Goal: Information Seeking & Learning: Find specific page/section

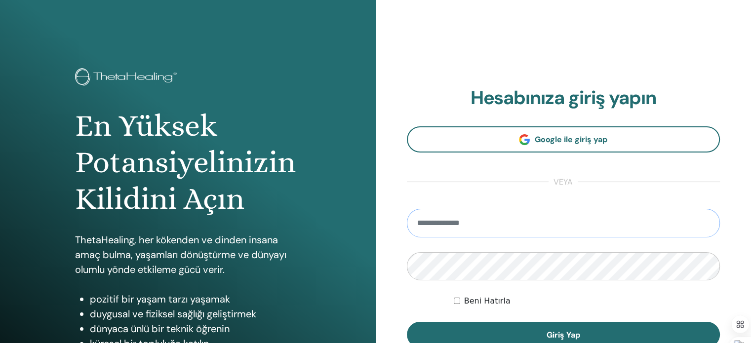
click at [519, 218] on input "email" at bounding box center [564, 223] width 314 height 29
type input "**********"
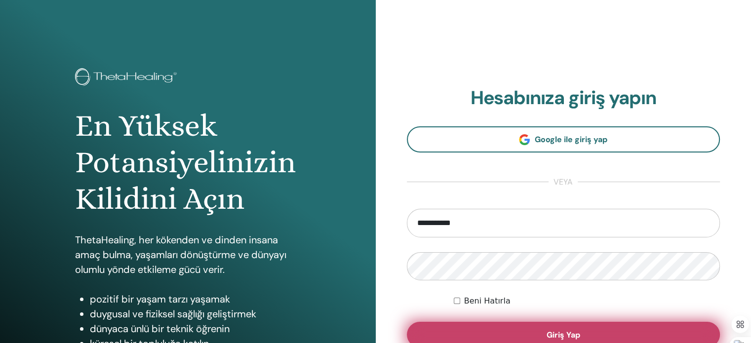
click at [486, 334] on button "Giriş Yap" at bounding box center [564, 335] width 314 height 26
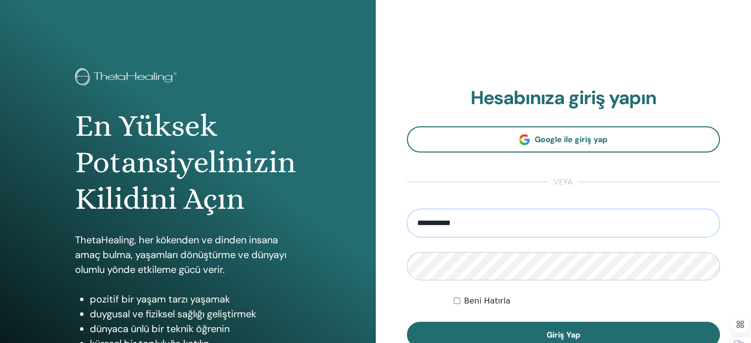
click at [465, 227] on input "**********" at bounding box center [564, 223] width 314 height 29
click at [485, 225] on input "**********" at bounding box center [564, 223] width 314 height 29
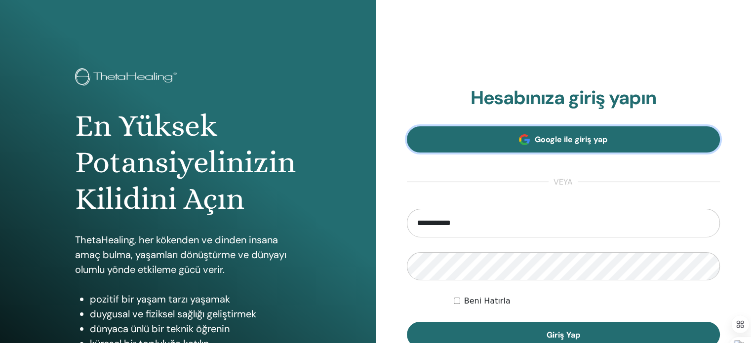
click at [530, 139] on link "Google ile giriş yap" at bounding box center [564, 139] width 314 height 26
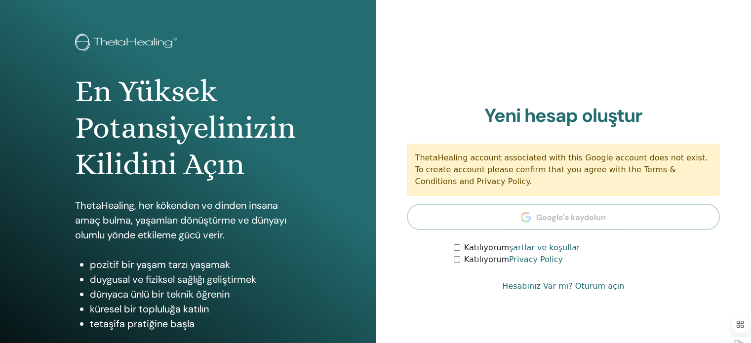
scroll to position [36, 0]
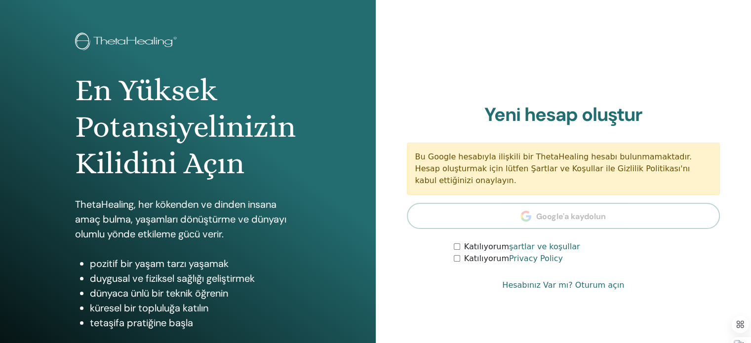
click at [423, 48] on div "Hesabınıza giriş yapın Google ile giriş yap veya [GEOGRAPHIC_DATA] Giriş Yap Ye…" at bounding box center [564, 201] width 376 height 474
click at [593, 288] on link "Hesabınız Var mı? Oturum açın" at bounding box center [563, 285] width 122 height 12
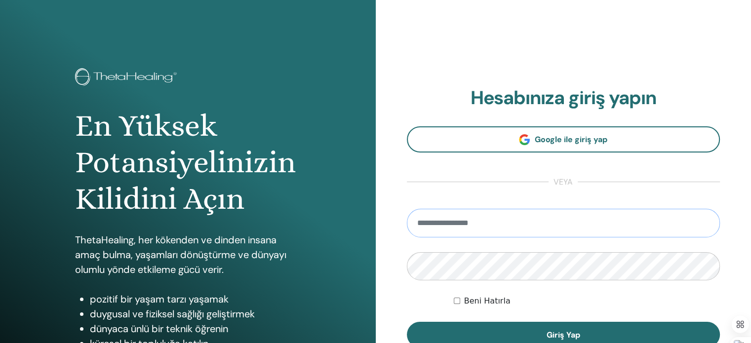
click at [533, 224] on input "email" at bounding box center [564, 223] width 314 height 29
click at [536, 220] on input "*" at bounding box center [564, 223] width 314 height 29
click at [437, 220] on input "*" at bounding box center [564, 223] width 314 height 29
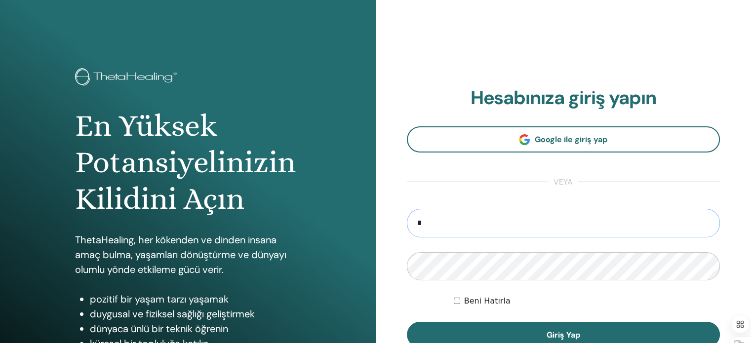
click at [437, 220] on input "*" at bounding box center [564, 223] width 314 height 29
type input "**********"
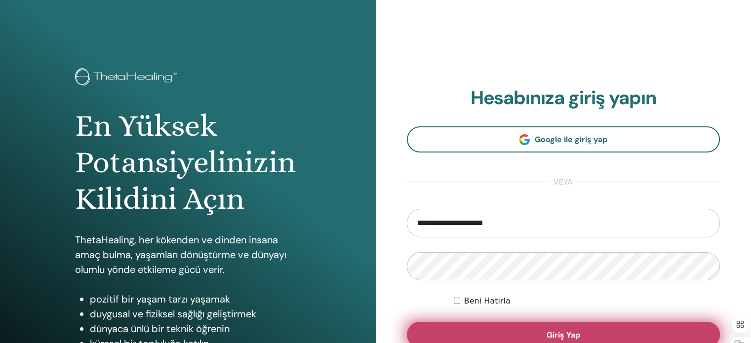
click at [573, 331] on span "Giriş Yap" at bounding box center [564, 335] width 34 height 10
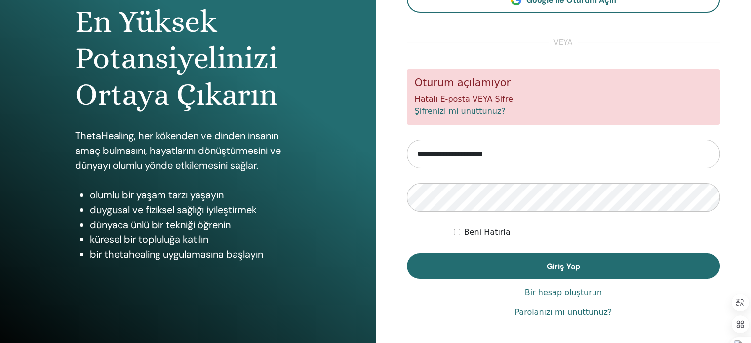
scroll to position [105, 0]
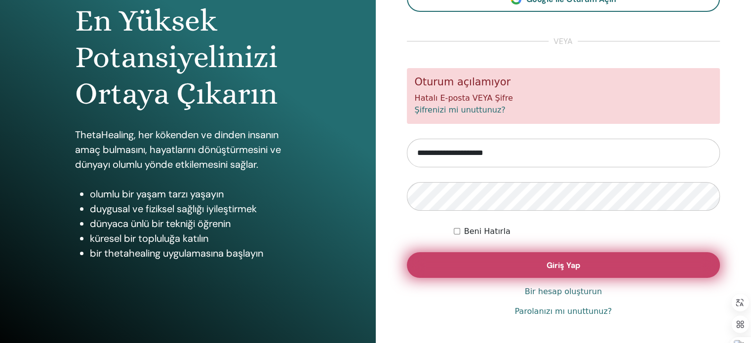
click at [508, 257] on button "Giriş Yap" at bounding box center [564, 265] width 314 height 26
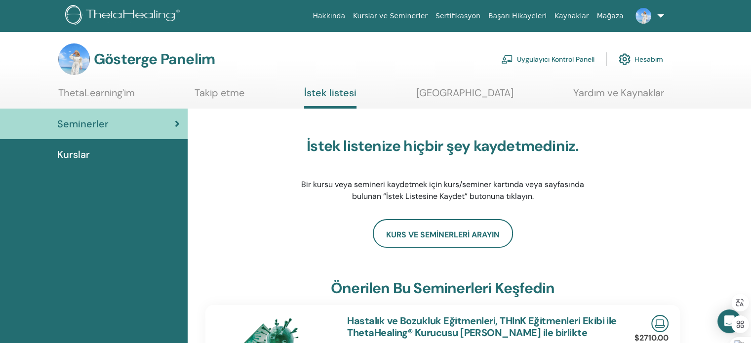
click at [474, 16] on font "Sertifikasyon" at bounding box center [458, 16] width 45 height 8
click at [93, 158] on div "Kurslar" at bounding box center [94, 154] width 172 height 15
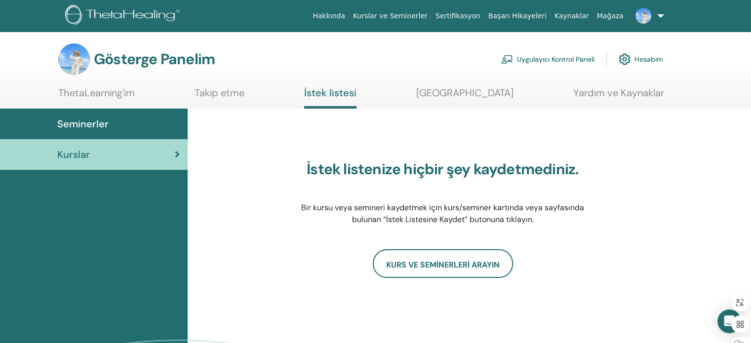
click at [662, 15] on link at bounding box center [648, 16] width 40 height 32
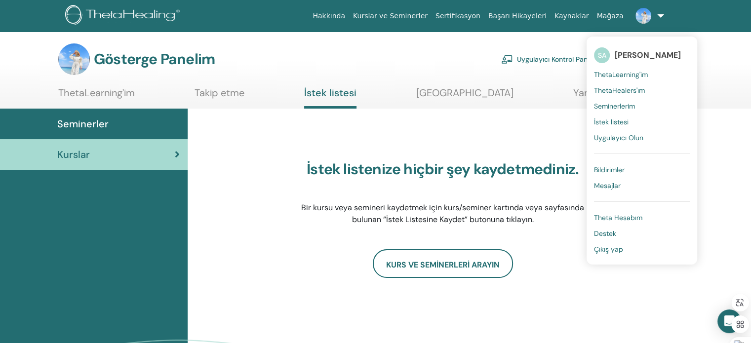
click at [729, 112] on div "İstek listenize hiçbir şey kaydetmediniz. Bir kursu veya semineri kaydetmek içi…" at bounding box center [469, 274] width 563 height 330
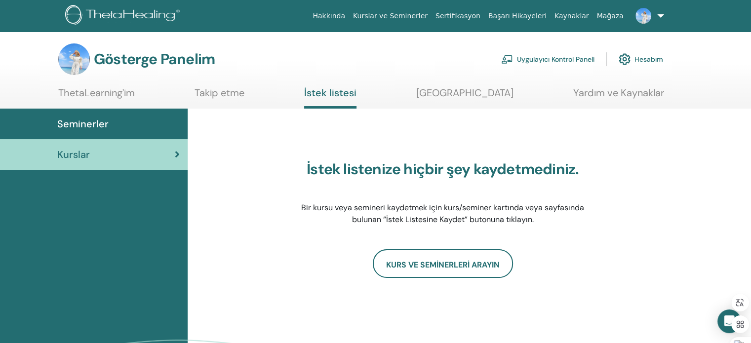
click at [661, 16] on link at bounding box center [648, 16] width 40 height 32
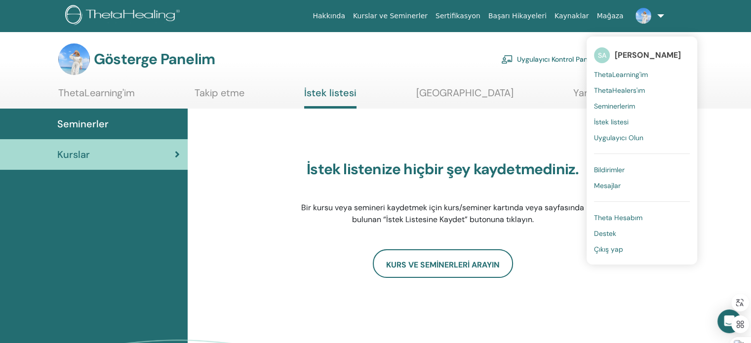
click at [624, 104] on font "Seminerlerim" at bounding box center [614, 106] width 41 height 9
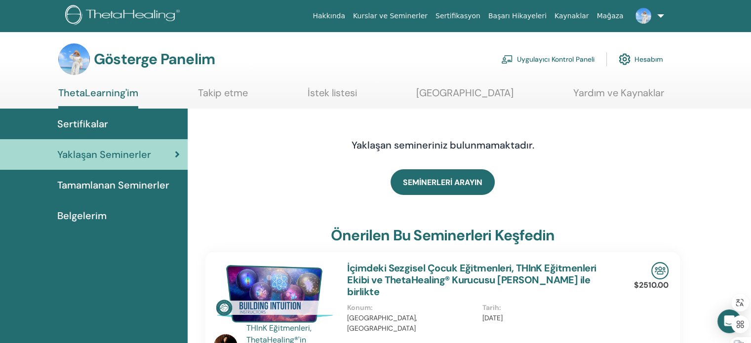
click at [97, 215] on font "Belgelerim" at bounding box center [81, 215] width 49 height 13
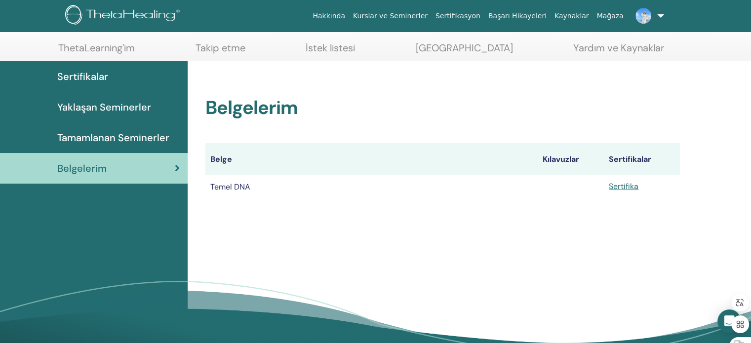
scroll to position [18, 0]
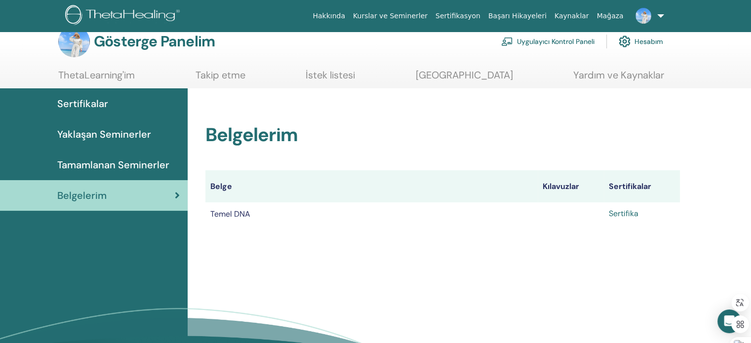
click at [616, 218] on font "Sertifika" at bounding box center [624, 213] width 30 height 10
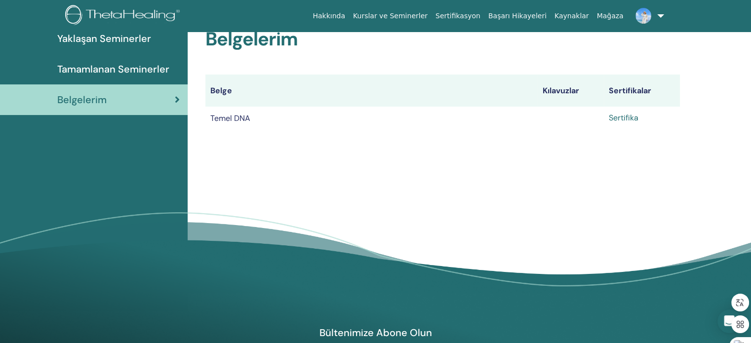
scroll to position [5, 0]
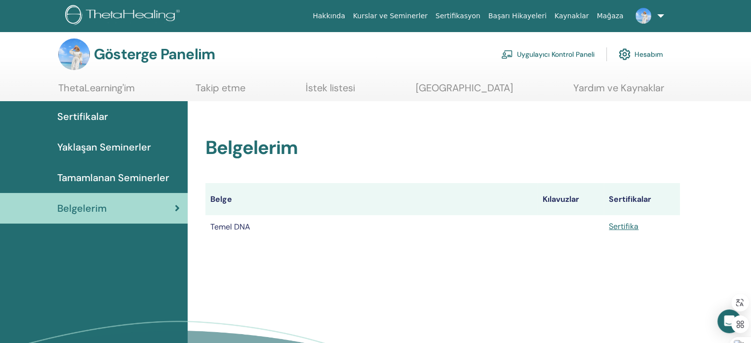
click at [142, 139] on link "Yaklaşan Seminerler" at bounding box center [94, 147] width 188 height 31
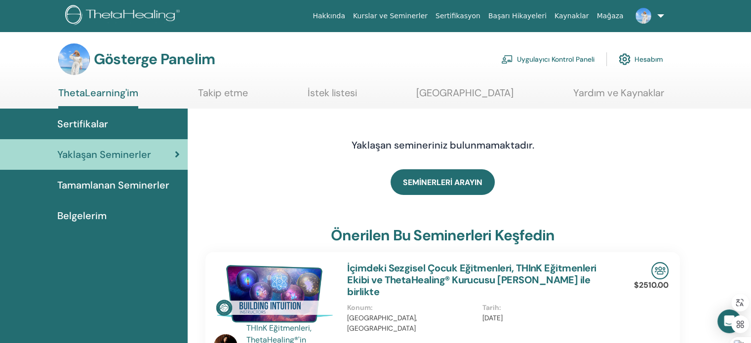
click at [147, 16] on img at bounding box center [124, 16] width 118 height 22
